Goal: Information Seeking & Learning: Find contact information

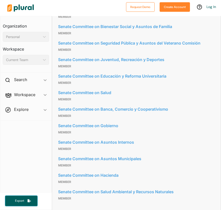
scroll to position [336, 0]
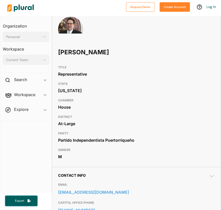
scroll to position [52, 0]
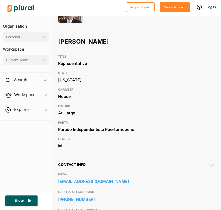
click at [72, 42] on h1 "Denis Márquez" at bounding box center [105, 41] width 94 height 15
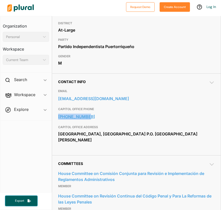
scroll to position [0, 0]
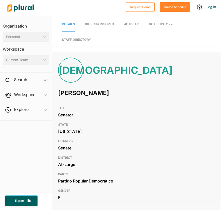
click at [92, 92] on h1 "Ada Álvarez Conde" at bounding box center [105, 93] width 94 height 15
copy h1 "Ada Álvarez Conde"
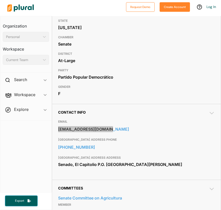
scroll to position [161, 0]
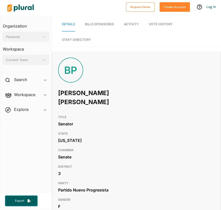
click at [91, 93] on h1 "Brenda Pérez Soto" at bounding box center [105, 98] width 94 height 24
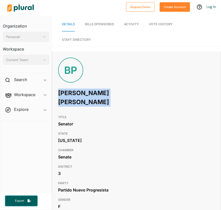
click at [91, 93] on h1 "Brenda Pérez Soto" at bounding box center [105, 98] width 94 height 24
copy h1 "Brenda Pérez Soto"
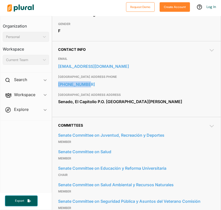
scroll to position [194, 0]
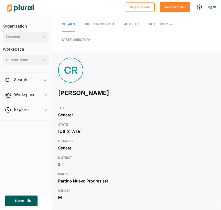
click at [86, 94] on h1 "[PERSON_NAME]" at bounding box center [105, 93] width 94 height 15
click at [86, 94] on h1 "Carmelo Ríos Santiago" at bounding box center [105, 93] width 94 height 15
copy h1 "Carmelo Ríos Santiago"
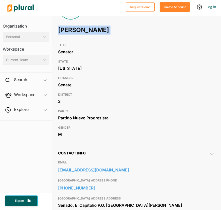
scroll to position [107, 0]
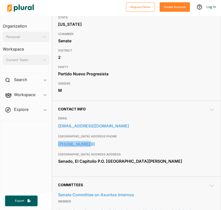
copy link "[PHONE_NUMBER]"
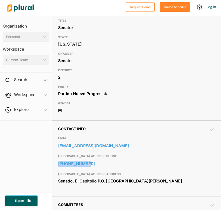
scroll to position [0, 0]
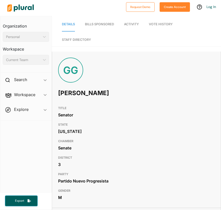
click at [74, 93] on h1 "[PERSON_NAME]" at bounding box center [105, 93] width 94 height 15
copy h1 "[PERSON_NAME]"
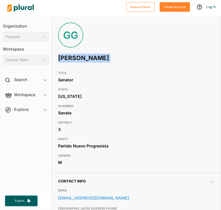
scroll to position [68, 0]
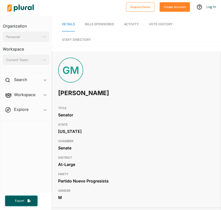
click at [73, 92] on h1 "[PERSON_NAME]" at bounding box center [105, 93] width 94 height 15
click at [73, 92] on h1 "Gregorio Matías" at bounding box center [105, 93] width 94 height 15
copy h1 "Gregorio Matías"
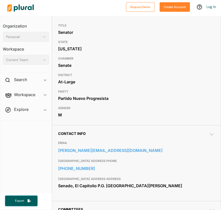
scroll to position [101, 0]
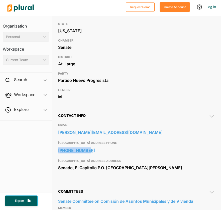
copy link "[PHONE_NUMBER]"
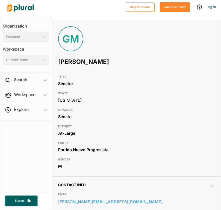
scroll to position [9, 0]
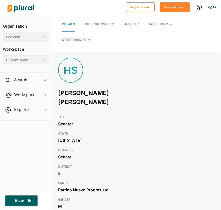
click at [85, 94] on h1 "Héctor Sánchez Álvarez" at bounding box center [105, 98] width 94 height 24
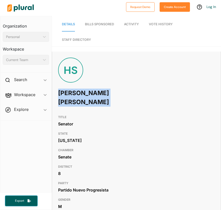
click at [85, 94] on h1 "Héctor Sánchez Álvarez" at bounding box center [105, 98] width 94 height 24
copy h1 "Héctor Sánchez Álvarez"
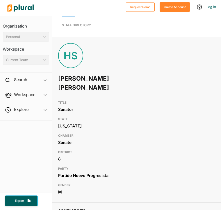
scroll to position [3, 0]
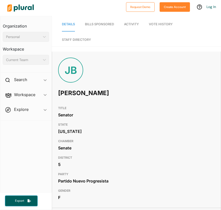
click at [72, 93] on h1 "Jamie Barlucea" at bounding box center [105, 93] width 94 height 15
copy h1 "Jamie Barlucea"
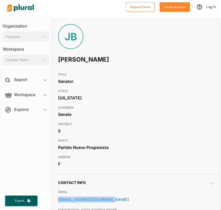
scroll to position [39, 0]
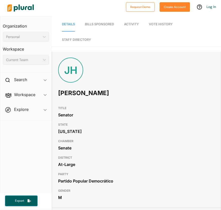
click at [66, 94] on h1 "[PERSON_NAME]" at bounding box center [105, 93] width 94 height 15
copy h1 "[PERSON_NAME]"
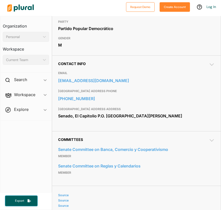
scroll to position [177, 0]
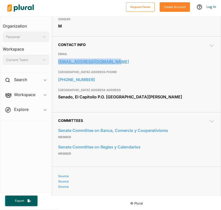
copy link "[EMAIL_ADDRESS][DOMAIN_NAME]"
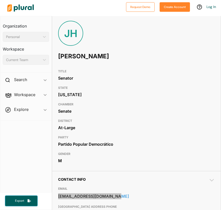
scroll to position [0, 0]
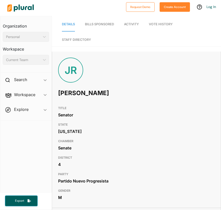
click at [72, 93] on h1 "Jeison Rosa" at bounding box center [105, 93] width 94 height 15
copy h1 "Jeison Rosa"
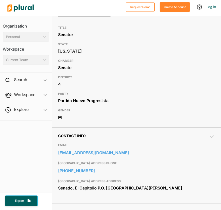
scroll to position [166, 0]
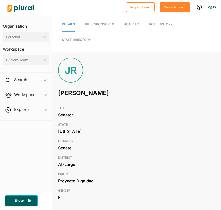
click at [85, 94] on h1 "Joanne Rodríguez Veve" at bounding box center [105, 93] width 94 height 15
copy h1 "Joanne Rodríguez Veve"
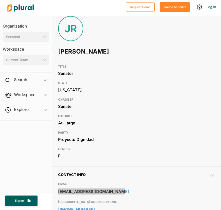
scroll to position [14, 0]
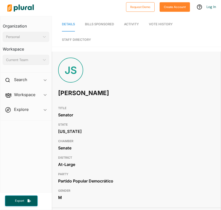
click at [96, 91] on h1 "Josian Santiago Rivera" at bounding box center [105, 93] width 94 height 15
copy h1 "Josian Santiago Rivera"
click at [79, 94] on h1 "[PERSON_NAME]" at bounding box center [105, 93] width 94 height 15
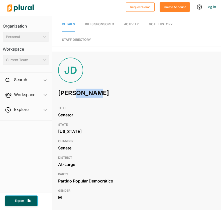
click at [79, 94] on h1 "[PERSON_NAME]" at bounding box center [105, 93] width 94 height 15
copy h1 "[PERSON_NAME]"
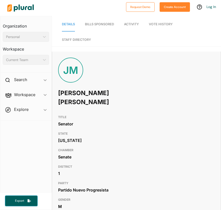
click at [97, 93] on h1 "Juan Oscar Morales" at bounding box center [105, 98] width 94 height 24
click at [97, 92] on h1 "Juan Oscar Morales" at bounding box center [105, 98] width 94 height 24
click at [96, 92] on h1 "Juan Oscar Morales" at bounding box center [105, 98] width 94 height 24
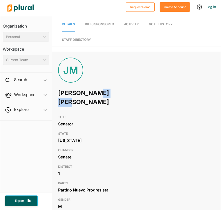
click at [96, 93] on h1 "Juan Oscar Morales" at bounding box center [105, 98] width 94 height 24
click at [67, 93] on h1 "Juan Oscar Morales" at bounding box center [105, 98] width 94 height 24
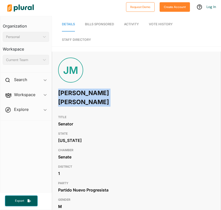
click at [67, 93] on h1 "Juan Oscar Morales" at bounding box center [105, 98] width 94 height 24
copy h1 "Juan Oscar Morales"
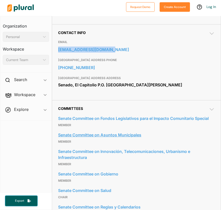
scroll to position [195, 0]
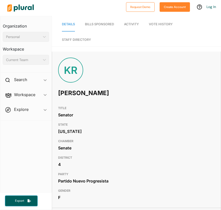
click at [80, 92] on h1 "Karen Román" at bounding box center [105, 93] width 94 height 15
copy h1 "Karen Román"
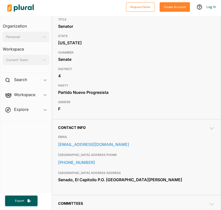
scroll to position [117, 0]
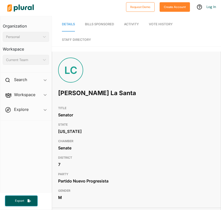
click at [68, 94] on h1 "Luis Daniel Colón La Santa" at bounding box center [105, 93] width 94 height 15
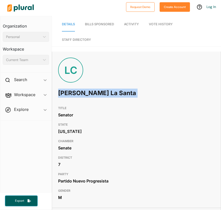
click at [68, 94] on h1 "Luis Daniel Colón La Santa" at bounding box center [105, 93] width 94 height 15
copy h1 "Luis Daniel Colón La Santa"
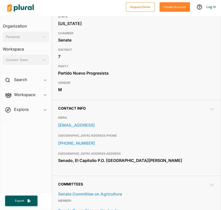
scroll to position [118, 0]
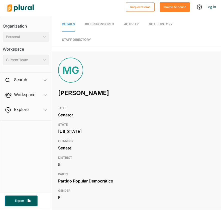
click at [79, 94] on h1 "[PERSON_NAME]" at bounding box center [105, 93] width 94 height 15
copy h1 "[PERSON_NAME]"
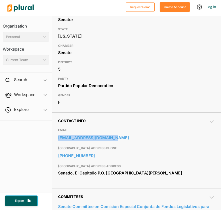
scroll to position [100, 0]
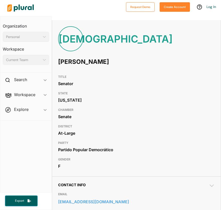
scroll to position [12, 0]
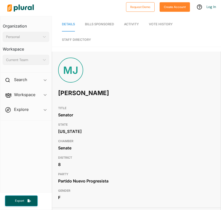
click at [78, 94] on h1 "Marissa Jiménez" at bounding box center [105, 93] width 94 height 15
copy h1 "Marissa Jiménez"
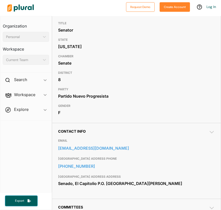
scroll to position [124, 0]
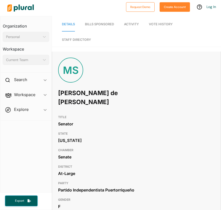
click at [79, 95] on h1 "María de Lourdes Santiago" at bounding box center [105, 98] width 94 height 24
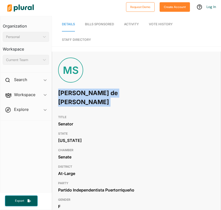
click at [79, 95] on h1 "María de Lourdes Santiago" at bounding box center [105, 98] width 94 height 24
copy h1 "María de Lourdes Santiago"
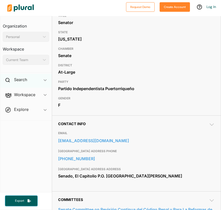
scroll to position [111, 0]
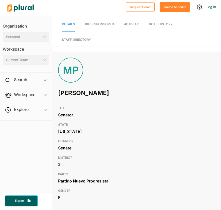
click at [76, 92] on h1 "[PERSON_NAME]" at bounding box center [105, 93] width 94 height 15
copy h1 "[PERSON_NAME]"
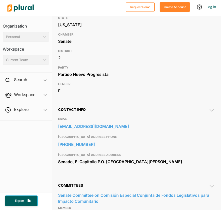
scroll to position [111, 0]
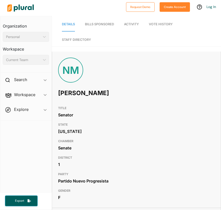
click at [71, 94] on h1 "Nitza Morán" at bounding box center [105, 93] width 94 height 15
copy h1 "Nitza Morán"
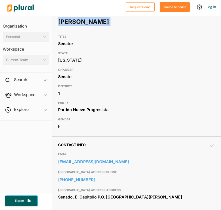
scroll to position [84, 0]
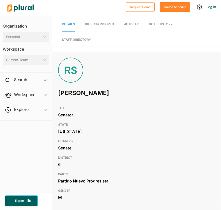
click at [75, 95] on h1 "[PERSON_NAME]" at bounding box center [105, 93] width 94 height 15
click at [75, 95] on h1 "Rafy Santos" at bounding box center [105, 93] width 94 height 15
copy h1 "Rafy Santos"
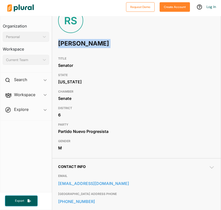
scroll to position [69, 0]
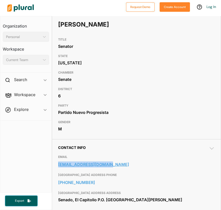
copy link "rasantos@senado.pr.gov"
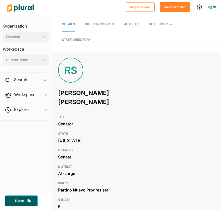
click at [78, 95] on h1 "Roxanna Soto Aguilú" at bounding box center [105, 98] width 94 height 24
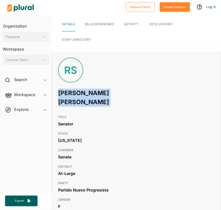
click at [78, 95] on h1 "Roxanna Soto Aguilú" at bounding box center [105, 98] width 94 height 24
copy h1 "Roxanna Soto Aguilú"
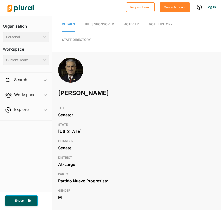
click at [73, 95] on h1 "[PERSON_NAME]" at bounding box center [105, 93] width 94 height 15
click at [73, 95] on h1 "Thomas Rivera Schatz" at bounding box center [105, 93] width 94 height 15
copy h1 "Thomas Rivera Schatz"
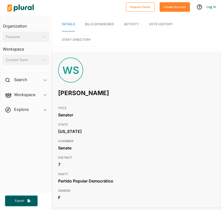
click at [72, 92] on h1 "Wandy Soto" at bounding box center [105, 93] width 94 height 15
copy h1 "Wandy Soto"
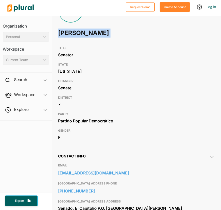
scroll to position [66, 0]
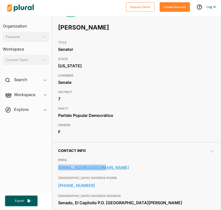
copy link "wsoto@senado.pr.gov"
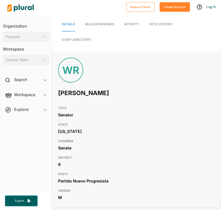
click at [71, 95] on h1 "Wilmer Reyes Berríos" at bounding box center [105, 93] width 94 height 15
copy h1 "Wilmer Reyes Berríos"
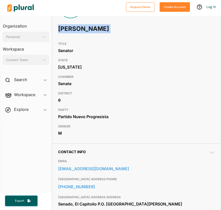
scroll to position [97, 0]
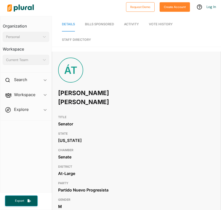
click at [85, 95] on h1 "[PERSON_NAME] [PERSON_NAME]" at bounding box center [105, 98] width 94 height 24
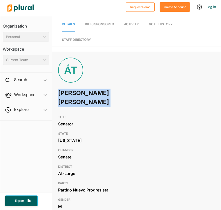
click at [85, 95] on h1 "Ángel Toledo López" at bounding box center [105, 98] width 94 height 24
copy h1 "Ángel Toledo López"
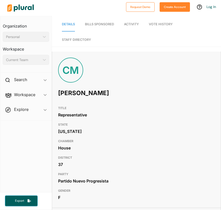
click at [74, 92] on h1 "Carmen Medina Calderón" at bounding box center [105, 93] width 94 height 15
copy h1 "Carmen Medina Calderón"
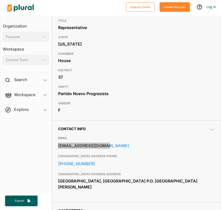
scroll to position [83, 0]
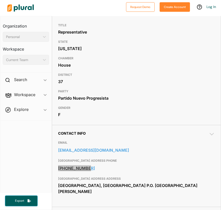
copy link "[PHONE_NUMBER]"
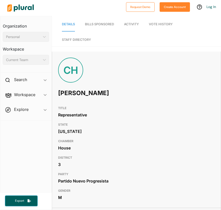
click at [85, 94] on h1 "Cheíto Hernández" at bounding box center [105, 93] width 94 height 15
copy h1 "Cheíto Hernández"
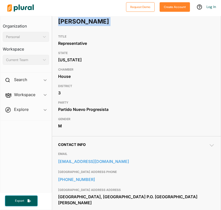
scroll to position [88, 0]
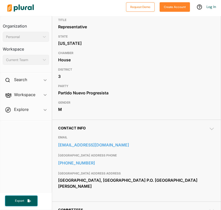
click at [106, 97] on div "Partido Nuevo Progresista" at bounding box center [136, 93] width 156 height 8
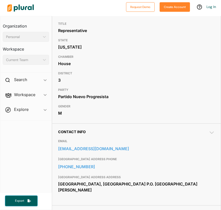
scroll to position [110, 0]
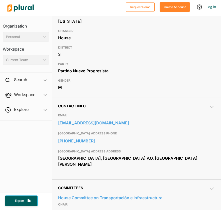
click at [133, 81] on h3 "GENDER" at bounding box center [136, 81] width 156 height 6
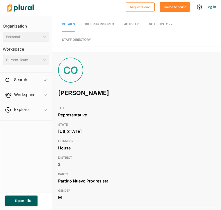
click at [75, 92] on h1 "[PERSON_NAME]" at bounding box center [105, 93] width 94 height 15
click at [75, 92] on h1 "Chino Ocasio" at bounding box center [105, 93] width 94 height 15
copy h1 "Chino Ocasio"
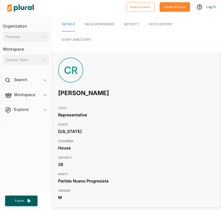
click at [68, 95] on h1 "Chino Roque" at bounding box center [105, 93] width 94 height 15
copy h1 "Chino Roque"
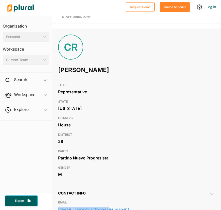
scroll to position [22, 0]
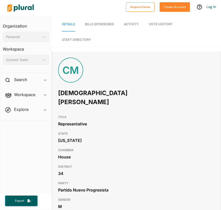
click at [79, 93] on h1 "[DEMOGRAPHIC_DATA][PERSON_NAME]" at bounding box center [105, 98] width 94 height 24
click at [79, 93] on h1 "Christian Muriel" at bounding box center [105, 98] width 94 height 24
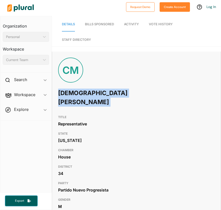
click at [79, 93] on h1 "Christian Muriel" at bounding box center [105, 98] width 94 height 24
copy h1 "Christian Muriel"
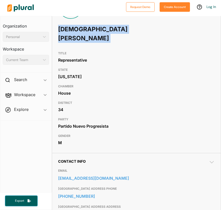
scroll to position [80, 0]
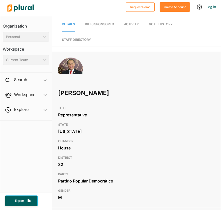
click at [78, 94] on h1 "Conny Varela" at bounding box center [105, 93] width 94 height 15
copy h1 "Conny Varela"
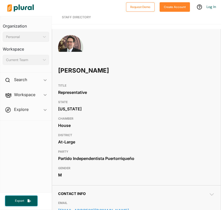
scroll to position [36, 0]
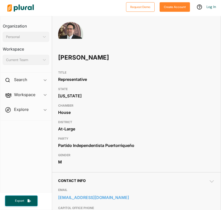
click at [70, 56] on h1 "[PERSON_NAME]" at bounding box center [105, 57] width 94 height 15
click at [70, 56] on h1 "Denis Márquez" at bounding box center [105, 57] width 94 height 15
copy h1 "Denis Márquez"
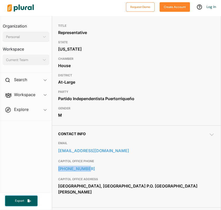
scroll to position [105, 0]
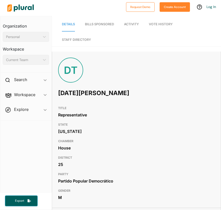
click at [95, 94] on h1 "Domingo Torres García" at bounding box center [105, 93] width 94 height 15
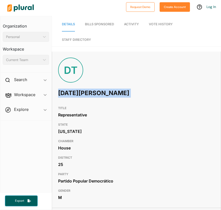
click at [95, 94] on h1 "Domingo Torres García" at bounding box center [105, 93] width 94 height 15
copy h1 "Domingo Torres García"
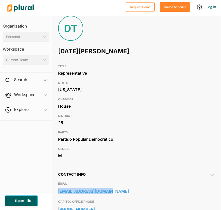
scroll to position [17, 0]
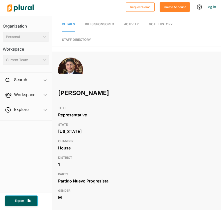
click at [71, 92] on h1 "[PERSON_NAME]" at bounding box center [105, 93] width 94 height 15
copy h1 "[PERSON_NAME]"
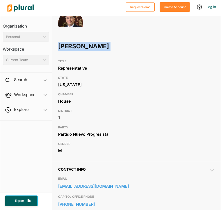
scroll to position [54, 0]
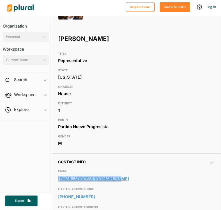
copy link "echarbonier@camara.pr.gov"
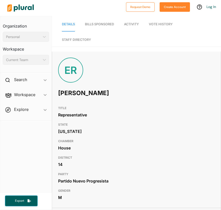
click at [66, 92] on h1 "Edgar Robles" at bounding box center [105, 93] width 94 height 15
copy h1 "Edgar Robles"
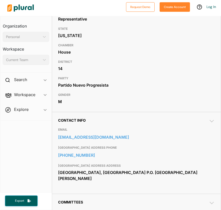
scroll to position [103, 0]
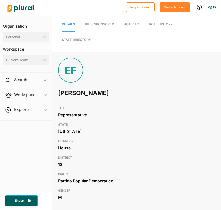
click at [72, 96] on h1 "Edgardo Feliciano" at bounding box center [105, 93] width 94 height 15
copy h1 "Edgardo Feliciano"
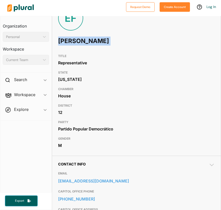
scroll to position [68, 0]
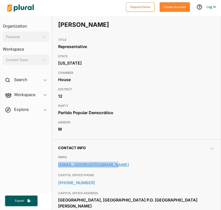
copy link "efeliciano@camara.pr.gov"
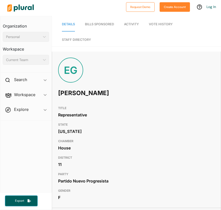
click at [79, 94] on h1 "[PERSON_NAME]" at bounding box center [105, 93] width 94 height 15
copy h1 "Elinette González Aguayo"
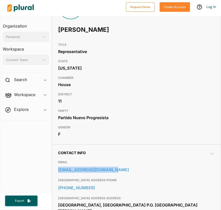
scroll to position [44, 0]
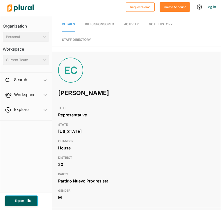
click at [71, 95] on h1 "Emilio Carlo" at bounding box center [105, 93] width 94 height 15
copy h1 "Emilio Carlo"
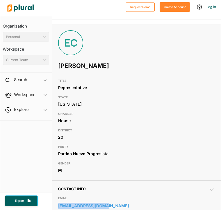
scroll to position [23, 0]
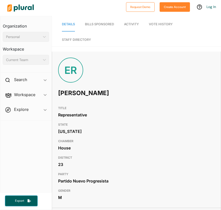
click at [73, 92] on h1 "Ensol Rodríguez" at bounding box center [105, 93] width 94 height 15
copy h1 "Ensol Rodríguez"
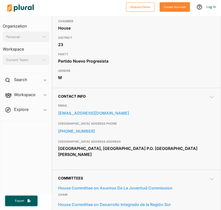
scroll to position [125, 0]
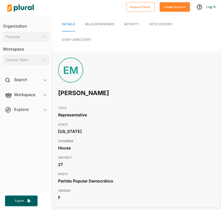
click at [72, 92] on h1 "Estrella Martínez Soto" at bounding box center [105, 93] width 94 height 15
copy h1 "Estrella Martínez Soto"
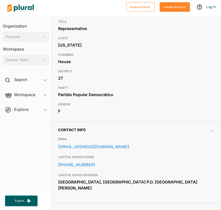
scroll to position [94, 0]
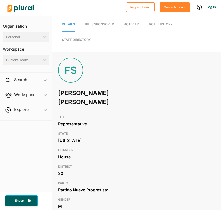
click at [70, 92] on h1 "Fernando Sanabria Colón" at bounding box center [105, 98] width 94 height 24
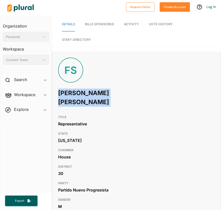
click at [70, 92] on h1 "Fernando Sanabria Colón" at bounding box center [105, 98] width 94 height 24
copy h1 "Fernando Sanabria Colón"
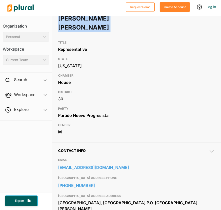
scroll to position [130, 0]
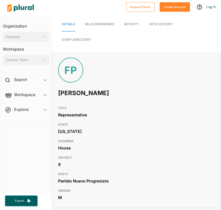
click at [69, 92] on h1 "[PERSON_NAME]" at bounding box center [105, 93] width 94 height 15
copy h1 "[PERSON_NAME]"
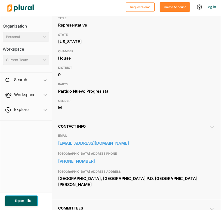
scroll to position [110, 0]
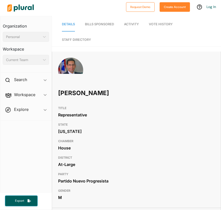
click at [85, 95] on h1 "Gabriel Rodríguez Aguiló" at bounding box center [105, 93] width 94 height 15
copy h1 "Gabriel Rodríguez Aguiló"
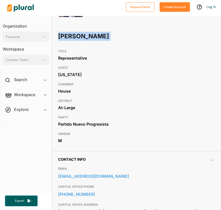
scroll to position [108, 0]
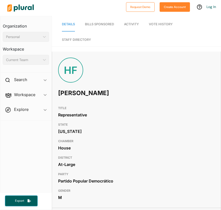
click at [67, 93] on h1 "[PERSON_NAME]" at bounding box center [105, 93] width 94 height 15
click at [67, 93] on h1 "Héctor Ferrer" at bounding box center [105, 93] width 94 height 15
copy h1 "Héctor Ferrer"
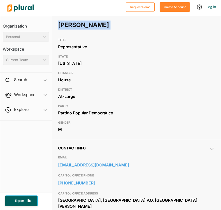
scroll to position [80, 0]
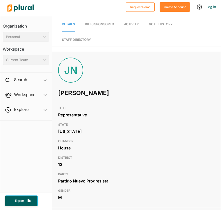
click at [79, 91] on h1 "Jerry Nieves" at bounding box center [105, 93] width 94 height 15
copy h1 "Jerry Nieves"
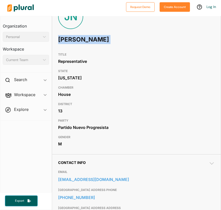
scroll to position [69, 0]
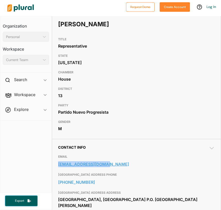
copy link "jnieves@camara.pr.gov"
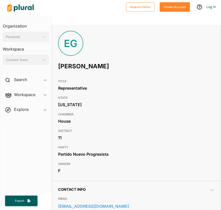
scroll to position [72, 0]
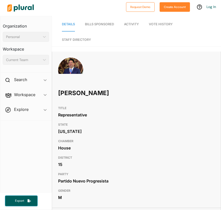
click at [70, 96] on h1 "[PERSON_NAME]" at bounding box center [105, 93] width 94 height 15
copy h1 "[PERSON_NAME]"
click at [74, 91] on h1 "Johnny Méndez Núñez" at bounding box center [105, 93] width 94 height 15
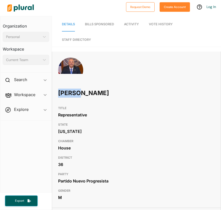
click at [74, 91] on h1 "Johnny Méndez Núñez" at bounding box center [105, 93] width 94 height 15
copy h1 "Johnny Méndez Núñez"
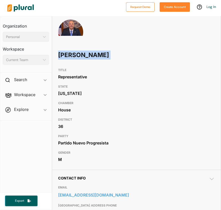
scroll to position [72, 0]
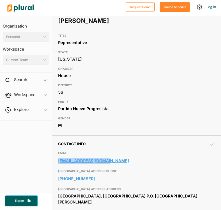
copy link "cmendez@camara.pr.gov"
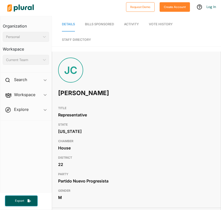
click at [69, 94] on h1 "Joito Colón" at bounding box center [105, 93] width 94 height 15
copy h1 "Joito Colón"
click at [77, 92] on h1 "[PERSON_NAME]" at bounding box center [105, 93] width 94 height 15
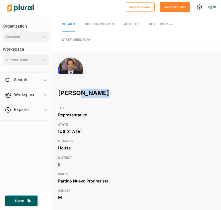
click at [77, 92] on h1 "[PERSON_NAME]" at bounding box center [105, 93] width 94 height 15
copy h1 "Jorge Navarro Suárez"
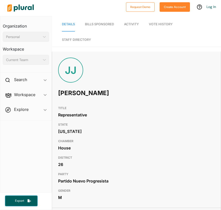
click at [78, 94] on h1 "[PERSON_NAME]" at bounding box center [105, 93] width 94 height 15
click at [78, 94] on h1 "Josean Jiménez" at bounding box center [105, 93] width 94 height 15
copy h1 "Josean Jiménez"
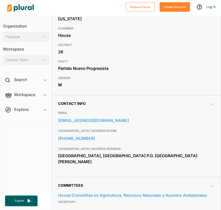
scroll to position [120, 0]
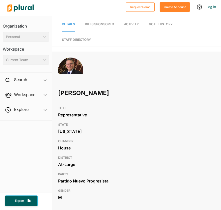
click at [75, 93] on h1 "José Aponte Hernández" at bounding box center [105, 93] width 94 height 15
copy h1 "José Aponte Hernández"
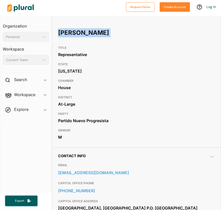
scroll to position [80, 0]
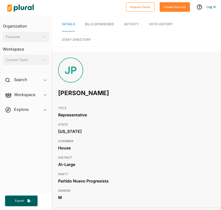
click at [79, 95] on h1 "José Pérez Cordero" at bounding box center [105, 93] width 94 height 15
copy h1 "José Pérez Cordero"
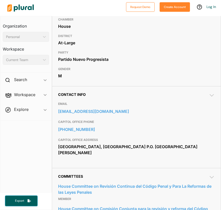
scroll to position [153, 0]
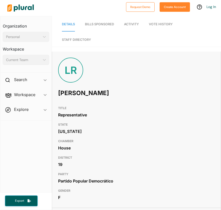
click at [70, 93] on h1 "[PERSON_NAME]" at bounding box center [105, 93] width 94 height 15
click at [70, 93] on h1 "Lilly Rosas" at bounding box center [105, 93] width 94 height 15
copy h1 "Lilly Rosas"
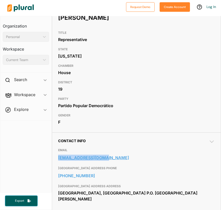
copy link "lrosas@camara.pr.gov"
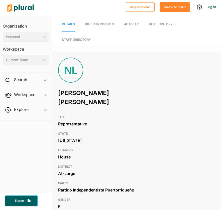
click at [73, 92] on h1 "Nelie Lebrón Robles" at bounding box center [105, 98] width 94 height 24
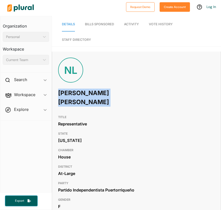
click at [73, 92] on h1 "Nelie Lebrón Robles" at bounding box center [105, 98] width 94 height 24
copy h1 "Nelie Lebrón Robles"
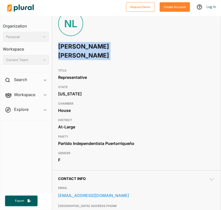
scroll to position [65, 0]
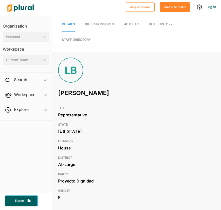
click at [68, 94] on h1 "Lisie Burgos" at bounding box center [105, 93] width 94 height 15
copy h1 "Lisie Burgos"
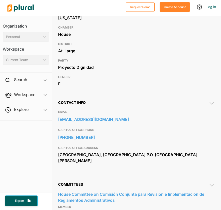
scroll to position [131, 0]
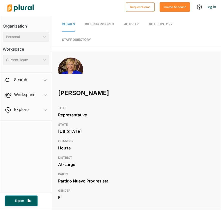
click at [82, 91] on h1 "Lourdes Ramos" at bounding box center [105, 93] width 94 height 15
copy h1 "Lourdes Ramos"
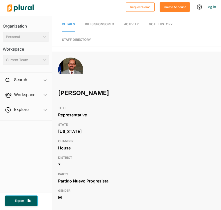
click at [73, 92] on h1 "[PERSON_NAME]" at bounding box center [105, 93] width 94 height 15
copy h1 "[PERSON_NAME]"
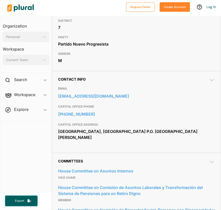
scroll to position [148, 0]
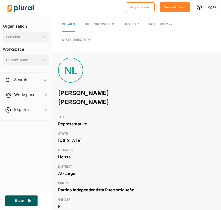
click at [86, 95] on h1 "[PERSON_NAME] [PERSON_NAME]" at bounding box center [105, 98] width 94 height 24
click at [86, 95] on h1 "Nelie Lebrón Robles" at bounding box center [105, 98] width 94 height 24
click at [71, 94] on h1 "Nelie Lebrón Robles" at bounding box center [105, 98] width 94 height 24
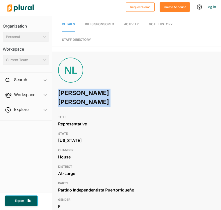
click at [71, 94] on h1 "Nelie Lebrón Robles" at bounding box center [105, 98] width 94 height 24
copy h1 "Nelie Lebrón Robles"
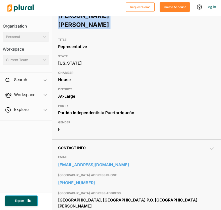
scroll to position [103, 0]
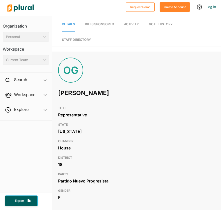
click at [82, 92] on h1 "Odalys González" at bounding box center [105, 93] width 94 height 15
copy h1 "Odalys González"
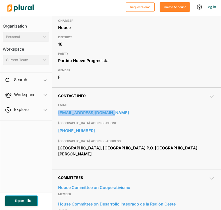
scroll to position [136, 0]
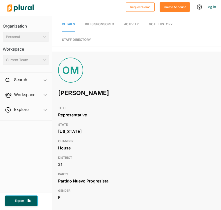
click at [77, 95] on h1 "[PERSON_NAME]" at bounding box center [105, 93] width 94 height 15
click at [77, 95] on h1 "Omayra Martínez" at bounding box center [105, 93] width 94 height 15
copy h1 "Omayra Martínez"
click at [74, 94] on h1 "[PERSON_NAME]" at bounding box center [105, 93] width 94 height 15
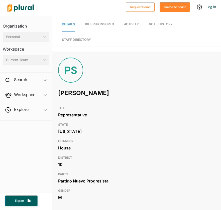
click at [73, 94] on h1 "[PERSON_NAME]" at bounding box center [105, 93] width 94 height 15
copy h1 "Pellé Santiago"
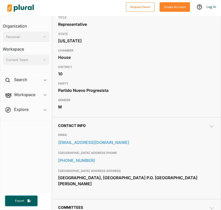
scroll to position [133, 0]
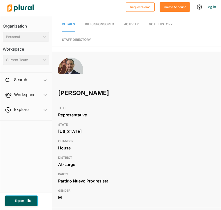
click at [75, 95] on h1 "[PERSON_NAME]" at bounding box center [105, 93] width 94 height 15
click at [75, 95] on h1 "Pichy Torres Zamora" at bounding box center [105, 93] width 94 height 15
copy h1 "Pichy Torres Zamora"
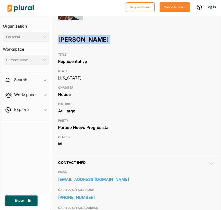
scroll to position [98, 0]
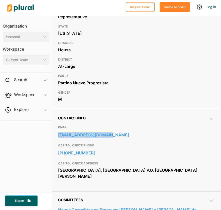
copy link "jotorres@camara.pr.gov"
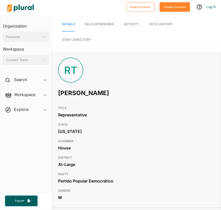
click at [68, 94] on h1 "[PERSON_NAME]" at bounding box center [105, 93] width 94 height 15
click at [68, 94] on h1 "Ramón Torres" at bounding box center [105, 93] width 94 height 15
copy h1 "Ramón Torres"
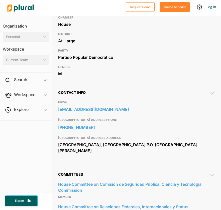
scroll to position [155, 0]
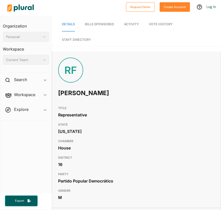
click at [72, 94] on h1 "Rey Figueroa" at bounding box center [105, 93] width 94 height 15
copy h1 "Rey Figueroa"
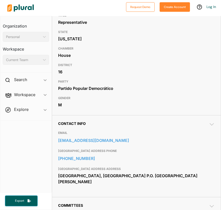
scroll to position [144, 0]
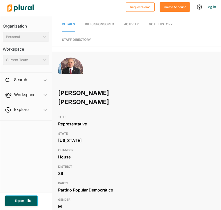
click at [71, 94] on h1 "[PERSON_NAME] [PERSON_NAME]" at bounding box center [105, 98] width 94 height 24
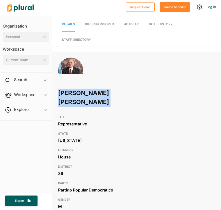
click at [71, 94] on h1 "[PERSON_NAME] [PERSON_NAME]" at bounding box center [105, 98] width 94 height 24
copy h1 "[PERSON_NAME] [PERSON_NAME]"
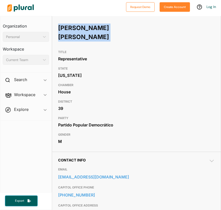
scroll to position [72, 0]
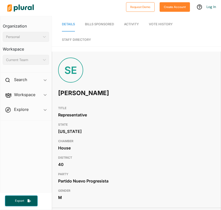
click at [83, 93] on h1 "Sergio Estévez" at bounding box center [105, 93] width 94 height 15
copy h1 "Sergio Estévez"
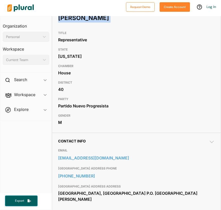
scroll to position [90, 0]
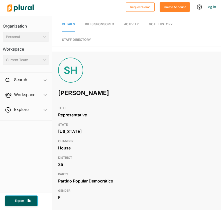
click at [72, 91] on h1 "Sol Higgins" at bounding box center [105, 93] width 94 height 15
copy h1 "Sol Higgins"
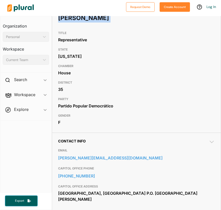
scroll to position [95, 0]
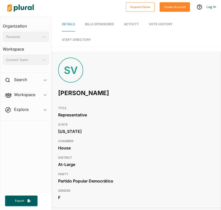
click at [82, 94] on h1 "[PERSON_NAME]" at bounding box center [105, 93] width 94 height 15
copy h1 "[PERSON_NAME]"
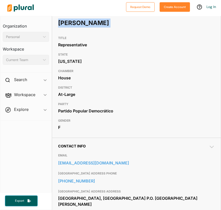
scroll to position [93, 0]
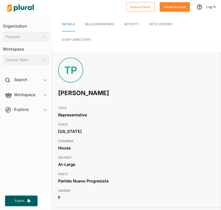
click at [86, 94] on h1 "Tatiana Pérez Ramírez" at bounding box center [105, 93] width 94 height 15
copy h1 "Tatiana Pérez Ramírez"
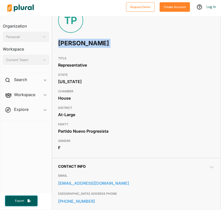
scroll to position [64, 0]
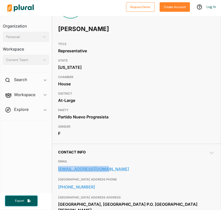
copy link "tperez@camara.pr.gov"
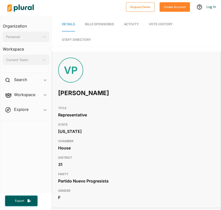
click at [77, 93] on h1 "Vimarie Peña Dávila" at bounding box center [105, 93] width 94 height 15
copy h1 "Vimarie Peña Dávila"
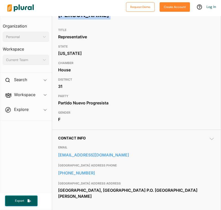
scroll to position [95, 0]
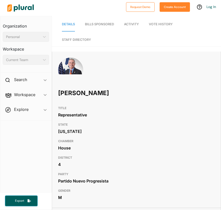
click at [68, 94] on h1 "Víctor Parés" at bounding box center [105, 93] width 94 height 15
copy h1 "Víctor Parés"
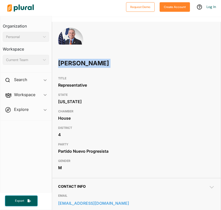
scroll to position [71, 0]
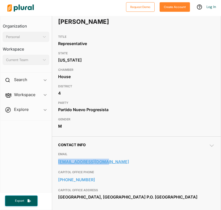
copy link "vpares@camara.pr.gov"
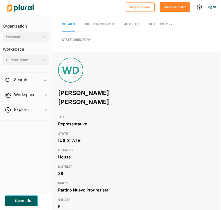
click at [73, 94] on h1 "Wanda Del Valle Correa" at bounding box center [105, 98] width 94 height 24
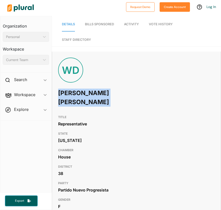
click at [73, 94] on h1 "Wanda Del Valle Correa" at bounding box center [105, 98] width 94 height 24
copy h1 "Wanda Del Valle Correa"
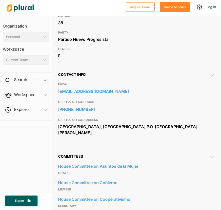
scroll to position [133, 0]
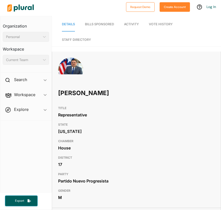
click at [73, 94] on h1 "[PERSON_NAME]" at bounding box center [105, 93] width 94 height 15
copy h1 "[PERSON_NAME]"
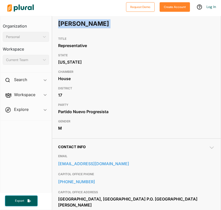
scroll to position [86, 0]
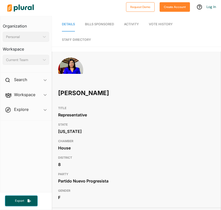
click at [73, 92] on h1 "Yashira Lebrón" at bounding box center [105, 93] width 94 height 15
copy h1 "Yashira Lebrón"
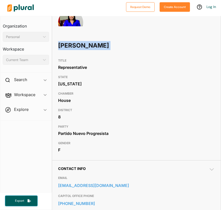
scroll to position [74, 0]
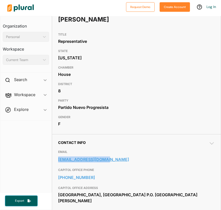
copy link "ylebron@camara.pr.gov"
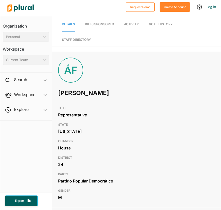
click at [71, 95] on h1 "Ángel Fourquet" at bounding box center [105, 93] width 94 height 15
copy h1 "Ángel Fourquet"
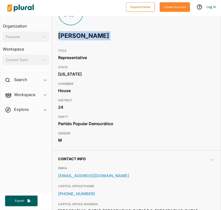
scroll to position [96, 0]
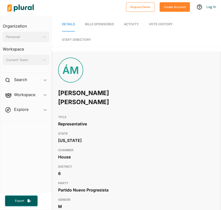
click at [77, 94] on h1 "Ángel Morey Noble" at bounding box center [105, 98] width 94 height 24
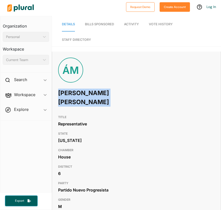
click at [77, 94] on h1 "Ángel Morey Noble" at bounding box center [105, 98] width 94 height 24
copy h1 "Ángel Morey Noble"
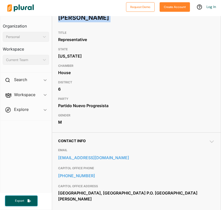
scroll to position [155, 0]
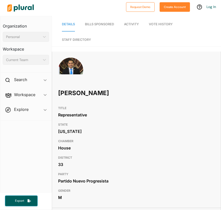
click at [84, 95] on h1 "[PERSON_NAME]" at bounding box center [105, 93] width 94 height 15
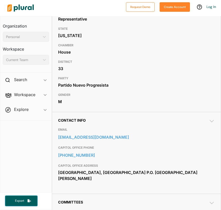
scroll to position [126, 0]
